Goal: Information Seeking & Learning: Learn about a topic

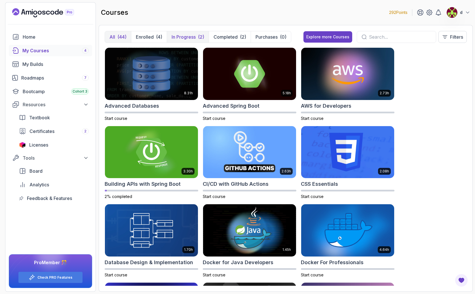
click at [187, 35] on p "In Progress" at bounding box center [184, 36] width 24 height 7
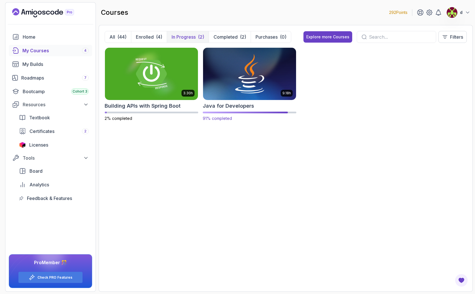
click at [245, 81] on img at bounding box center [250, 73] width 98 height 55
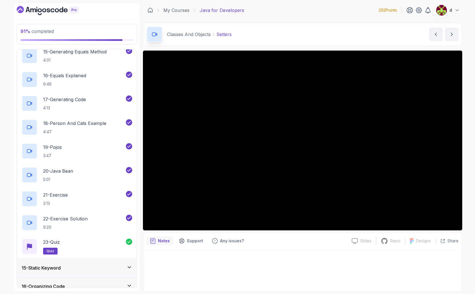
scroll to position [660, 0]
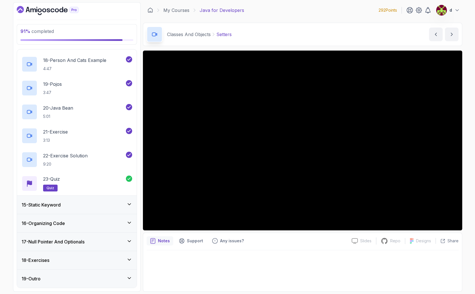
click at [54, 266] on div "18 - Exercises" at bounding box center [77, 260] width 120 height 18
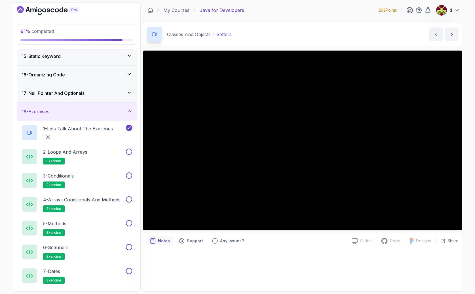
scroll to position [252, 0]
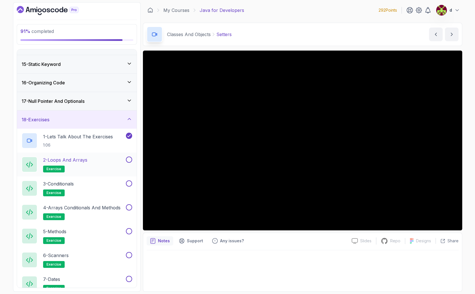
click at [82, 164] on h2 "2 - Loops and Arrays exercise" at bounding box center [65, 164] width 44 height 16
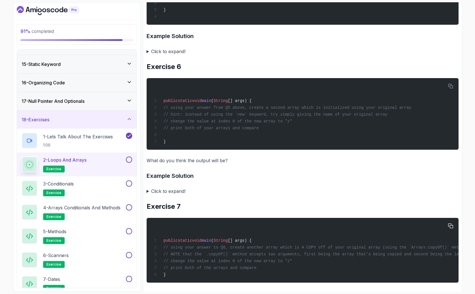
scroll to position [688, 0]
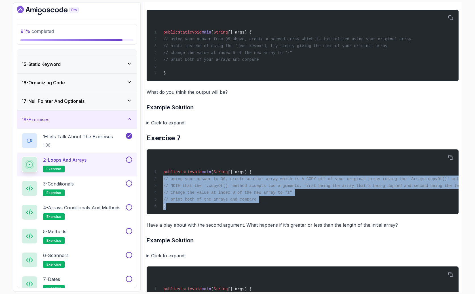
drag, startPoint x: 193, startPoint y: 184, endPoint x: 144, endPoint y: 178, distance: 48.8
click at [263, 196] on div "public static void main ( String [] args) { // using your answer to Q6, create …" at bounding box center [302, 182] width 303 height 58
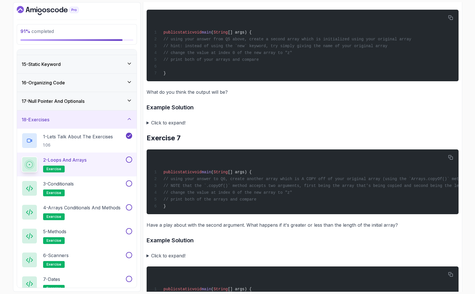
drag, startPoint x: 276, startPoint y: 201, endPoint x: 142, endPoint y: 179, distance: 136.0
click at [142, 179] on div "91 % completed 1 - Intro 2 - Loops 3 - If Statements 4 - Packages 5 - Access Mo…" at bounding box center [237, 146] width 449 height 289
click at [272, 198] on div "public static void main ( String [] args) { // using your answer to Q6, create …" at bounding box center [302, 182] width 303 height 58
drag, startPoint x: 275, startPoint y: 200, endPoint x: 159, endPoint y: 181, distance: 116.8
click at [159, 181] on div "public static void main ( String [] args) { // using your answer to Q6, create …" at bounding box center [302, 182] width 303 height 58
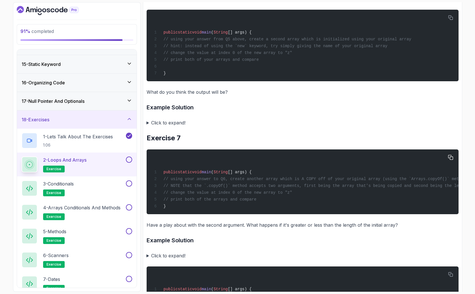
copy code "// using your answer to Q6, create another array which is A COPY off of your or…"
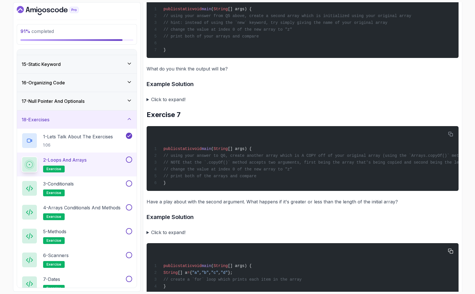
scroll to position [770, 0]
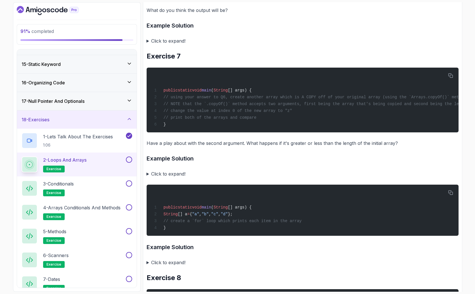
click at [170, 147] on p "Have a play about with the second argument. What happens if it's greater or les…" at bounding box center [303, 143] width 312 height 8
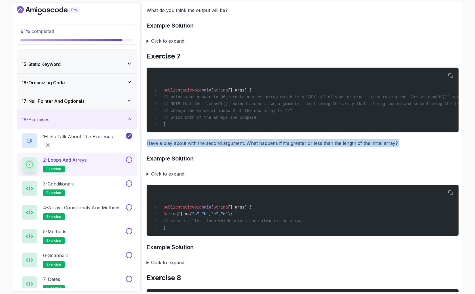
click at [170, 147] on p "Have a play about with the second argument. What happens if it's greater or les…" at bounding box center [303, 143] width 312 height 8
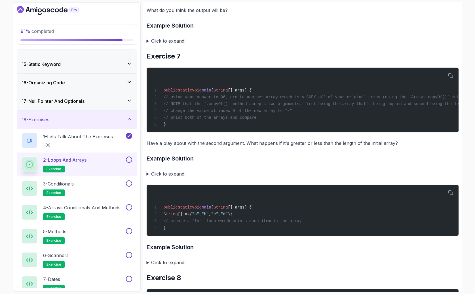
click at [147, 178] on summary "Click to expand!" at bounding box center [303, 174] width 312 height 8
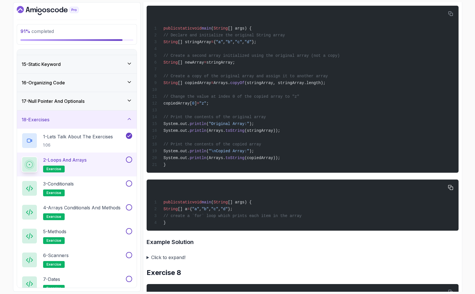
scroll to position [812, 0]
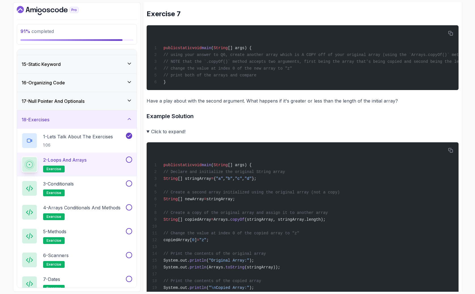
click at [148, 135] on summary "Click to expand!" at bounding box center [303, 131] width 312 height 8
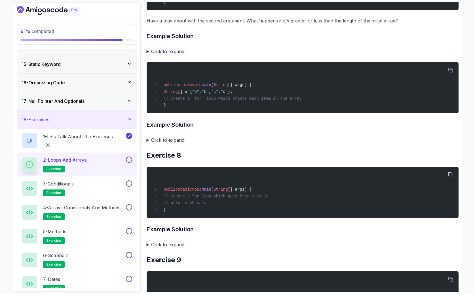
scroll to position [893, 0]
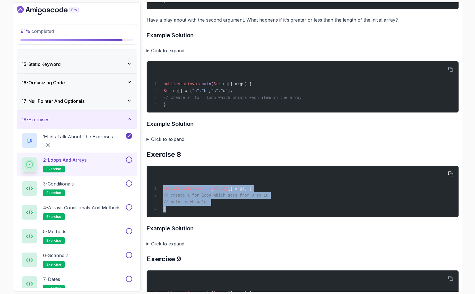
drag, startPoint x: 177, startPoint y: 216, endPoint x: 153, endPoint y: 189, distance: 36.4
click at [153, 189] on div "public static void main ( String [] args) { // create a for loop which goes fro…" at bounding box center [302, 191] width 303 height 44
copy code "public static void main ( String [] args) { // create a for loop which goes fro…"
drag, startPoint x: 179, startPoint y: 218, endPoint x: 187, endPoint y: 215, distance: 8.3
click at [179, 217] on pre "public static void main ( String [] args) { // create a for loop which goes fro…" at bounding box center [303, 191] width 312 height 51
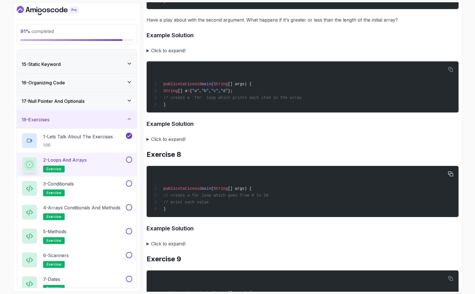
drag, startPoint x: 204, startPoint y: 206, endPoint x: 161, endPoint y: 203, distance: 43.8
click at [161, 203] on div "public static void main ( String [] args) { // create a for loop which goes fro…" at bounding box center [302, 191] width 303 height 44
copy code "// create a for loop which goes from 0 to 10 // print each value"
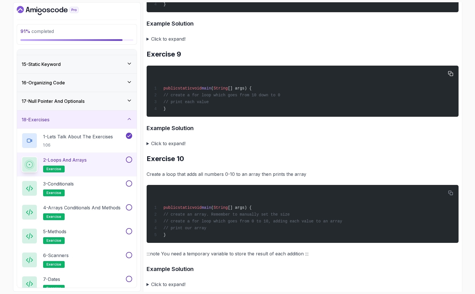
scroll to position [1097, 0]
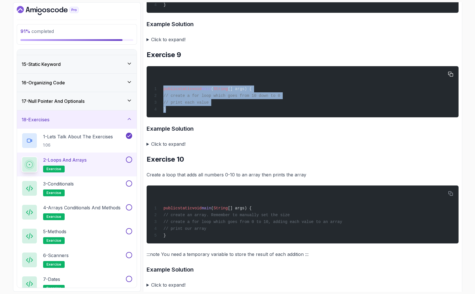
drag, startPoint x: 195, startPoint y: 119, endPoint x: 149, endPoint y: 92, distance: 53.7
click at [149, 92] on pre "public static void main ( String [] args) { // create a for loop which goes fro…" at bounding box center [303, 91] width 312 height 51
copy code "public static void main ( String [] args) { // create a for loop which goes fro…"
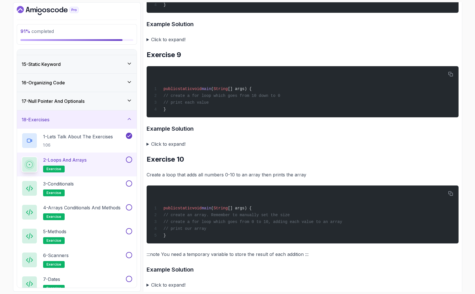
click at [159, 43] on summary "Click to expand!" at bounding box center [303, 39] width 312 height 8
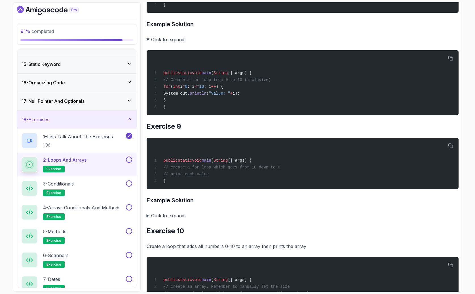
click at [148, 43] on summary "Click to expand!" at bounding box center [303, 39] width 312 height 8
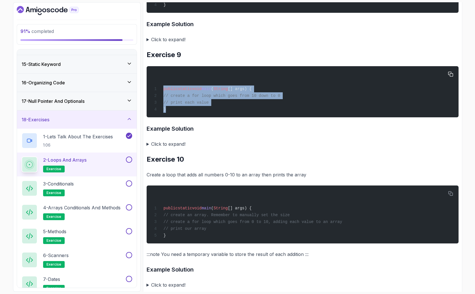
drag, startPoint x: 187, startPoint y: 114, endPoint x: 151, endPoint y: 85, distance: 45.8
click at [151, 85] on pre "public static void main ( String [] args) { // create a for loop which goes fro…" at bounding box center [303, 91] width 312 height 51
copy code "public static void main ( String [] args) { // create a for loop which goes fro…"
click at [255, 111] on div "public static void main ( String [] args) { // create a for loop which goes fro…" at bounding box center [302, 92] width 303 height 44
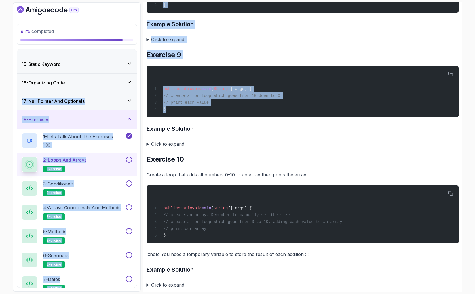
drag, startPoint x: 222, startPoint y: 117, endPoint x: 135, endPoint y: 90, distance: 91.1
click at [135, 90] on div "91 % completed 1 - Intro 2 - Loops 3 - If Statements 4 - Packages 5 - Access Mo…" at bounding box center [237, 146] width 449 height 289
copy div "17 - Null Pointer And Optionals 18 - Exercises 1 - Lets Talk About The Exercise…"
click at [208, 105] on span "// print each value" at bounding box center [185, 102] width 45 height 5
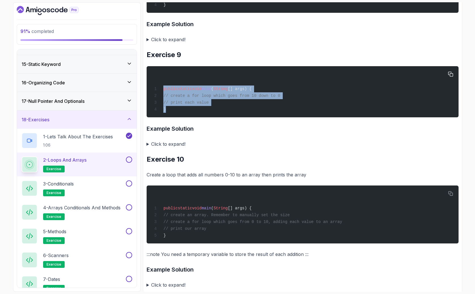
drag, startPoint x: 188, startPoint y: 117, endPoint x: 153, endPoint y: 89, distance: 44.6
click at [153, 89] on pre "public static void main ( String [] args) { // create a for loop which goes fro…" at bounding box center [303, 91] width 312 height 51
copy code "public static void main ( String [] args) { // create a for loop which goes fro…"
click at [236, 103] on div "public static void main ( String [] args) { // create a for loop which goes fro…" at bounding box center [302, 92] width 303 height 44
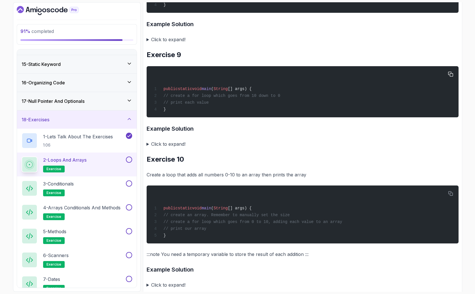
drag, startPoint x: 239, startPoint y: 108, endPoint x: 156, endPoint y: 101, distance: 83.7
click at [156, 101] on div "public static void main ( String [] args) { // create a for loop which goes fro…" at bounding box center [302, 92] width 303 height 44
copy code "// create a for loop which goes from 10 down to 0 // print each value"
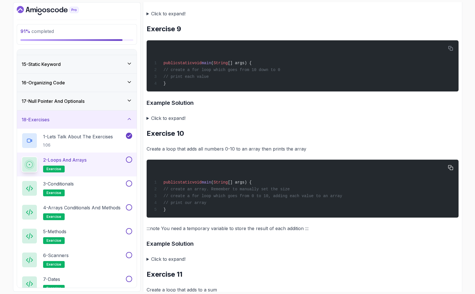
scroll to position [1128, 0]
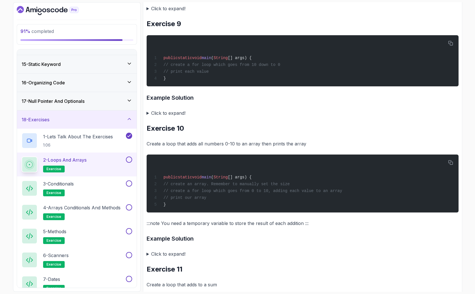
click at [148, 117] on summary "Click to expand!" at bounding box center [303, 113] width 312 height 8
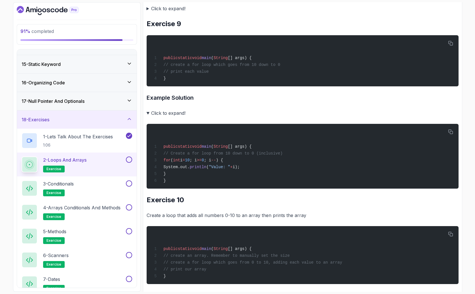
click at [148, 117] on summary "Click to expand!" at bounding box center [303, 113] width 312 height 8
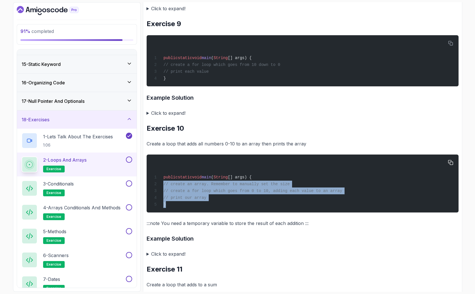
drag, startPoint x: 183, startPoint y: 216, endPoint x: 172, endPoint y: 185, distance: 32.7
click at [160, 185] on pre "public static void main ( String [] args) { // create an array. Remember to man…" at bounding box center [303, 183] width 312 height 58
click at [215, 199] on div "public static void main ( String [] args) { // create an array. Remember to man…" at bounding box center [302, 183] width 303 height 51
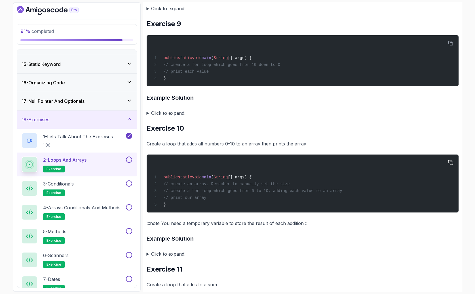
drag, startPoint x: 239, startPoint y: 201, endPoint x: 156, endPoint y: 187, distance: 84.1
click at [156, 187] on div "public static void main ( String [] args) { // create an array. Remember to man…" at bounding box center [302, 183] width 303 height 51
copy code "// create an array. Remember to manually set the size // create a for loop whic…"
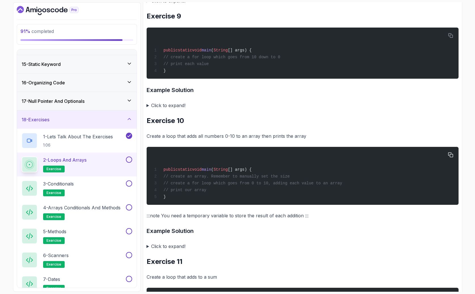
scroll to position [1153, 0]
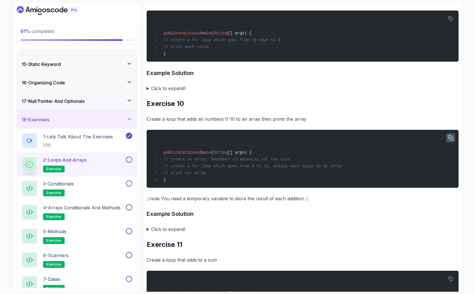
click at [451, 140] on icon "button" at bounding box center [450, 137] width 5 height 5
click at [202, 202] on p ":::note You need a temporary variable to store the result of each addition :::" at bounding box center [303, 198] width 312 height 8
click at [148, 233] on summary "Click to expand!" at bounding box center [303, 229] width 312 height 8
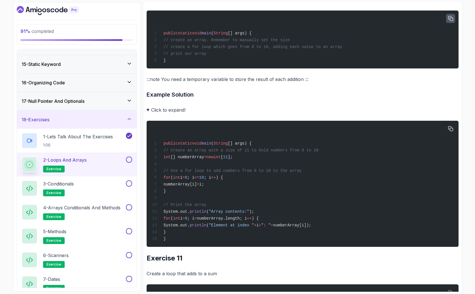
scroll to position [1296, 0]
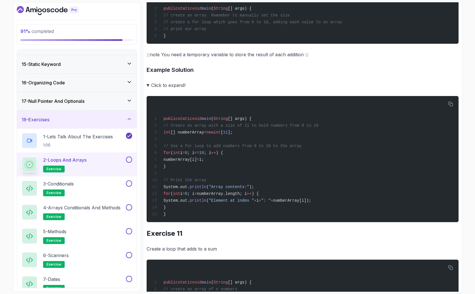
click at [147, 89] on summary "Click to expand!" at bounding box center [303, 85] width 312 height 8
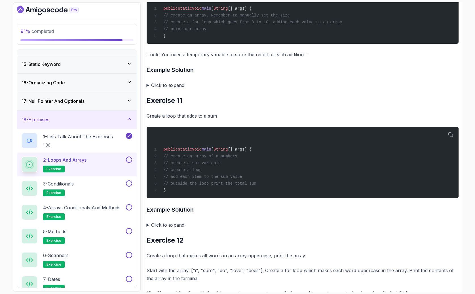
drag, startPoint x: 275, startPoint y: 187, endPoint x: 142, endPoint y: 157, distance: 136.7
click at [142, 157] on div "91 % completed 1 - Intro 2 - Loops 3 - If Statements 4 - Packages 5 - Access Mo…" at bounding box center [237, 146] width 449 height 289
click at [302, 195] on div "public static void main ( String [] args) { // create an array of n numbers // …" at bounding box center [302, 162] width 303 height 65
drag, startPoint x: 285, startPoint y: 190, endPoint x: 157, endPoint y: 163, distance: 131.7
click at [157, 163] on div "public static void main ( String [] args) { // create an array of n numbers // …" at bounding box center [302, 162] width 303 height 65
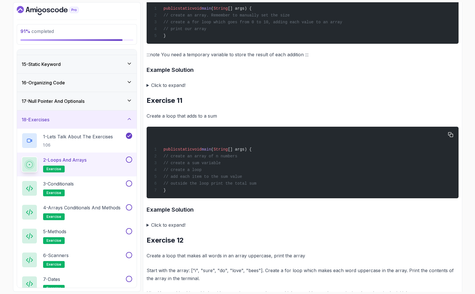
copy code "// create an array of n numbers // create a sum variable // create a loop // ad…"
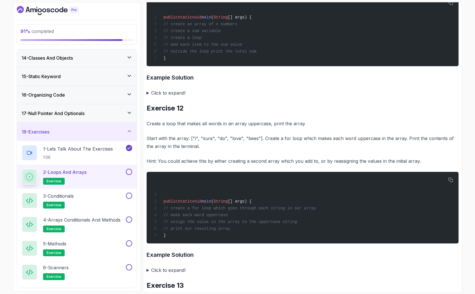
scroll to position [1447, 0]
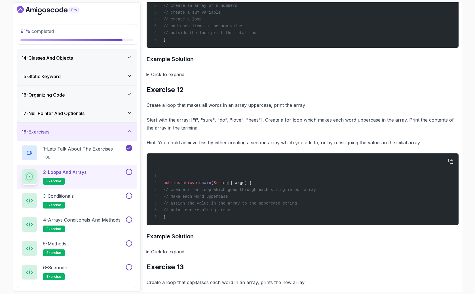
drag, startPoint x: 251, startPoint y: 212, endPoint x: 154, endPoint y: 193, distance: 99.0
click at [154, 193] on div "public static void main ( String [] args) { // create a for loop which goes thr…" at bounding box center [302, 189] width 303 height 65
click at [233, 192] on span "// create a for loop which goes through each string in our array" at bounding box center [239, 189] width 153 height 5
drag, startPoint x: 245, startPoint y: 213, endPoint x: 146, endPoint y: 195, distance: 100.5
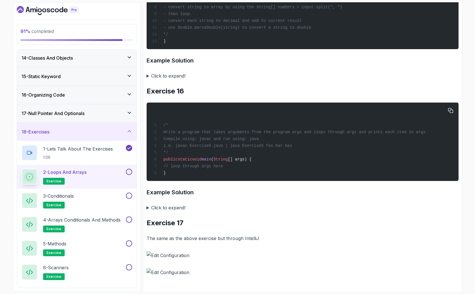
scroll to position [2121, 0]
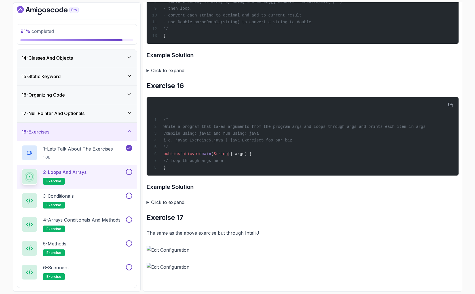
click at [173, 251] on img at bounding box center [303, 250] width 312 height 8
click at [176, 234] on p "The same as the above exercise but through IntelliJ" at bounding box center [303, 233] width 312 height 8
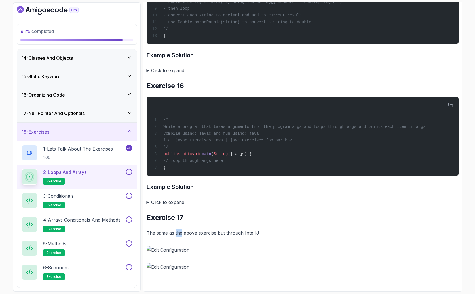
click at [176, 234] on p "The same as the above exercise but through IntelliJ" at bounding box center [303, 233] width 312 height 8
click at [177, 234] on p "The same as the above exercise but through IntelliJ" at bounding box center [303, 233] width 312 height 8
drag, startPoint x: 236, startPoint y: 161, endPoint x: 157, endPoint y: 115, distance: 92.0
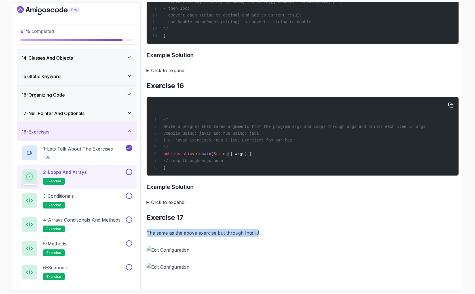
click at [158, 115] on div "/* Write a program that takes arguments from the program args and loops through…" at bounding box center [302, 135] width 303 height 71
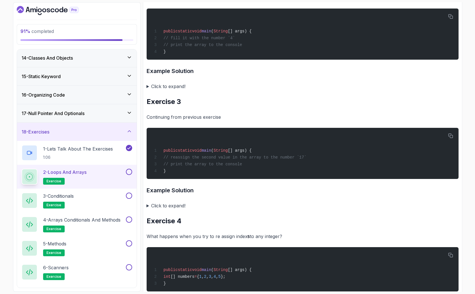
scroll to position [221, 0]
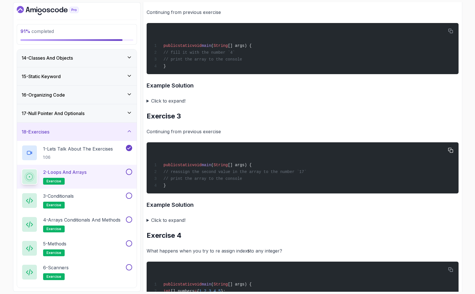
click at [228, 177] on span "// print the array to the console" at bounding box center [202, 178] width 79 height 5
click at [245, 174] on div "public static void main ( String [] args) { // reassign the second value in the…" at bounding box center [302, 168] width 303 height 44
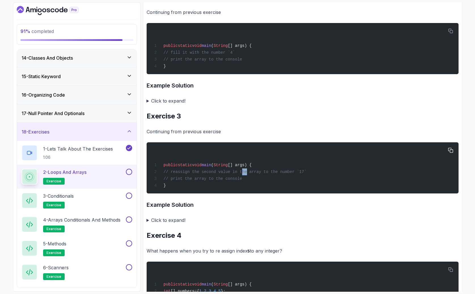
click at [245, 174] on div "public static void main ( String [] args) { // reassign the second value in the…" at bounding box center [302, 168] width 303 height 44
click at [247, 169] on span "// reassign the second value in the array to the number `17`" at bounding box center [234, 171] width 143 height 5
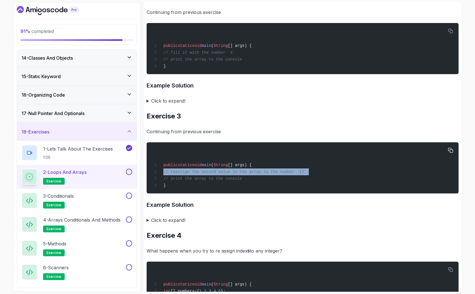
click at [247, 169] on span "// reassign the second value in the array to the number `17`" at bounding box center [234, 171] width 143 height 5
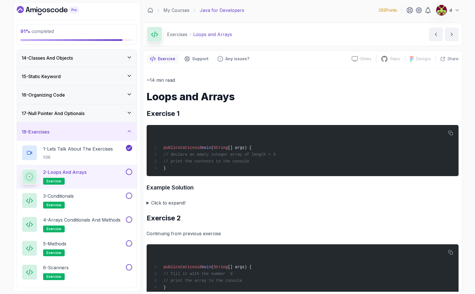
scroll to position [0, 0]
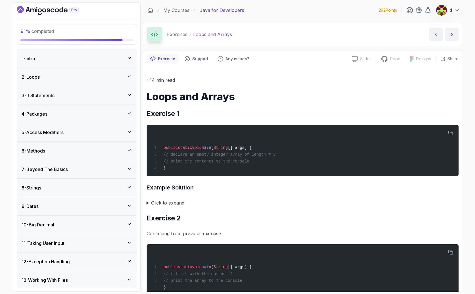
click at [55, 9] on icon "Dashboard" at bounding box center [48, 10] width 62 height 9
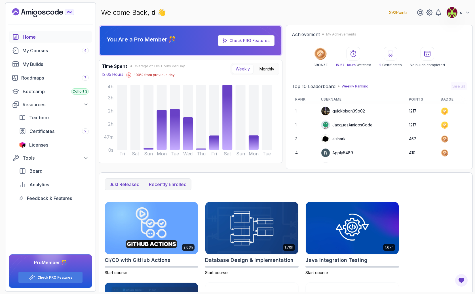
scroll to position [1, 0]
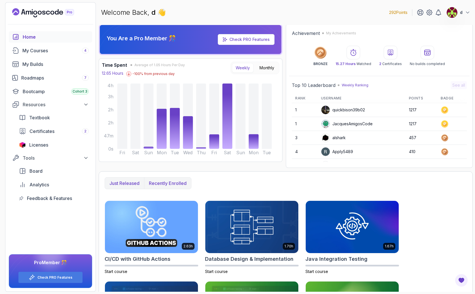
click at [165, 181] on p "Recently enrolled" at bounding box center [168, 183] width 38 height 7
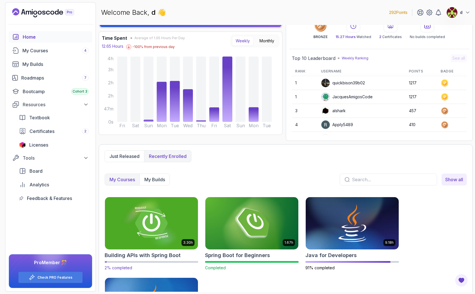
scroll to position [93, 0]
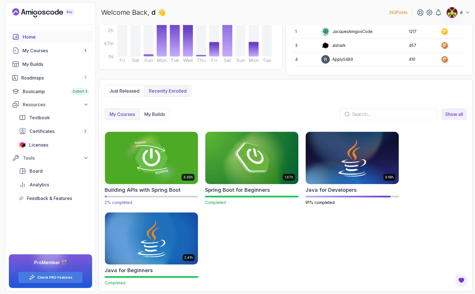
click at [149, 163] on img at bounding box center [152, 157] width 98 height 55
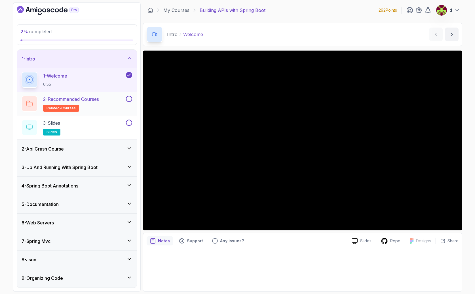
click at [123, 100] on div "2 - Recommended Courses related-courses" at bounding box center [73, 104] width 103 height 16
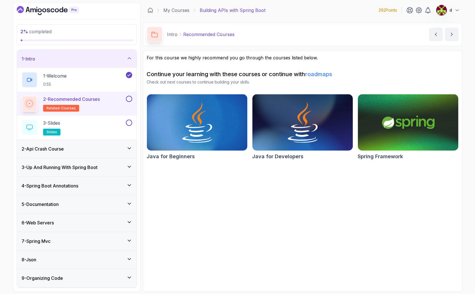
click at [128, 99] on button at bounding box center [129, 99] width 6 height 6
click at [110, 125] on div "3 - Slides slides" at bounding box center [73, 127] width 103 height 16
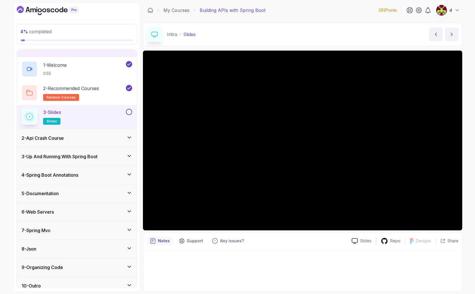
scroll to position [18, 0]
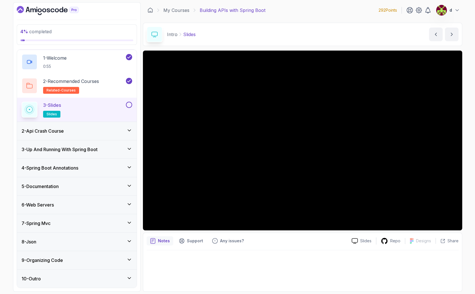
click at [79, 128] on div "2 - Api Crash Course" at bounding box center [77, 130] width 111 height 7
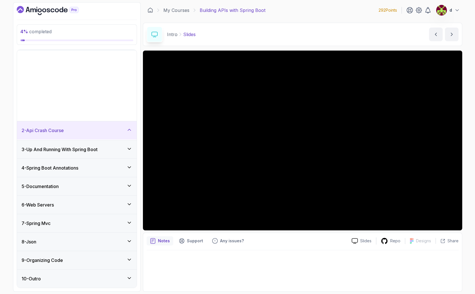
scroll to position [0, 0]
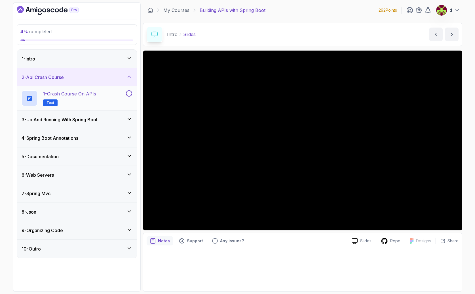
click at [103, 96] on div "1 - Crash Course on APIs Text" at bounding box center [73, 98] width 103 height 16
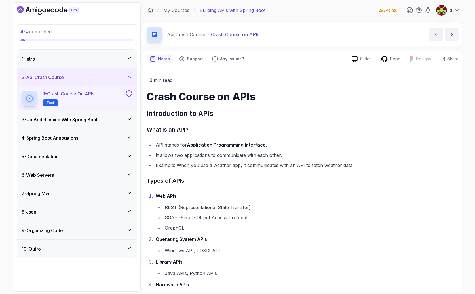
click at [68, 120] on h3 "3 - Up And Running With Spring Boot" at bounding box center [60, 119] width 76 height 7
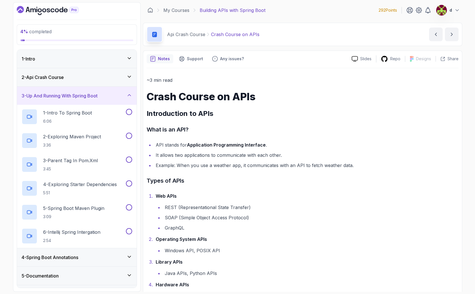
click at [85, 97] on h3 "3 - Up And Running With Spring Boot" at bounding box center [60, 95] width 76 height 7
